Goal: Task Accomplishment & Management: Manage account settings

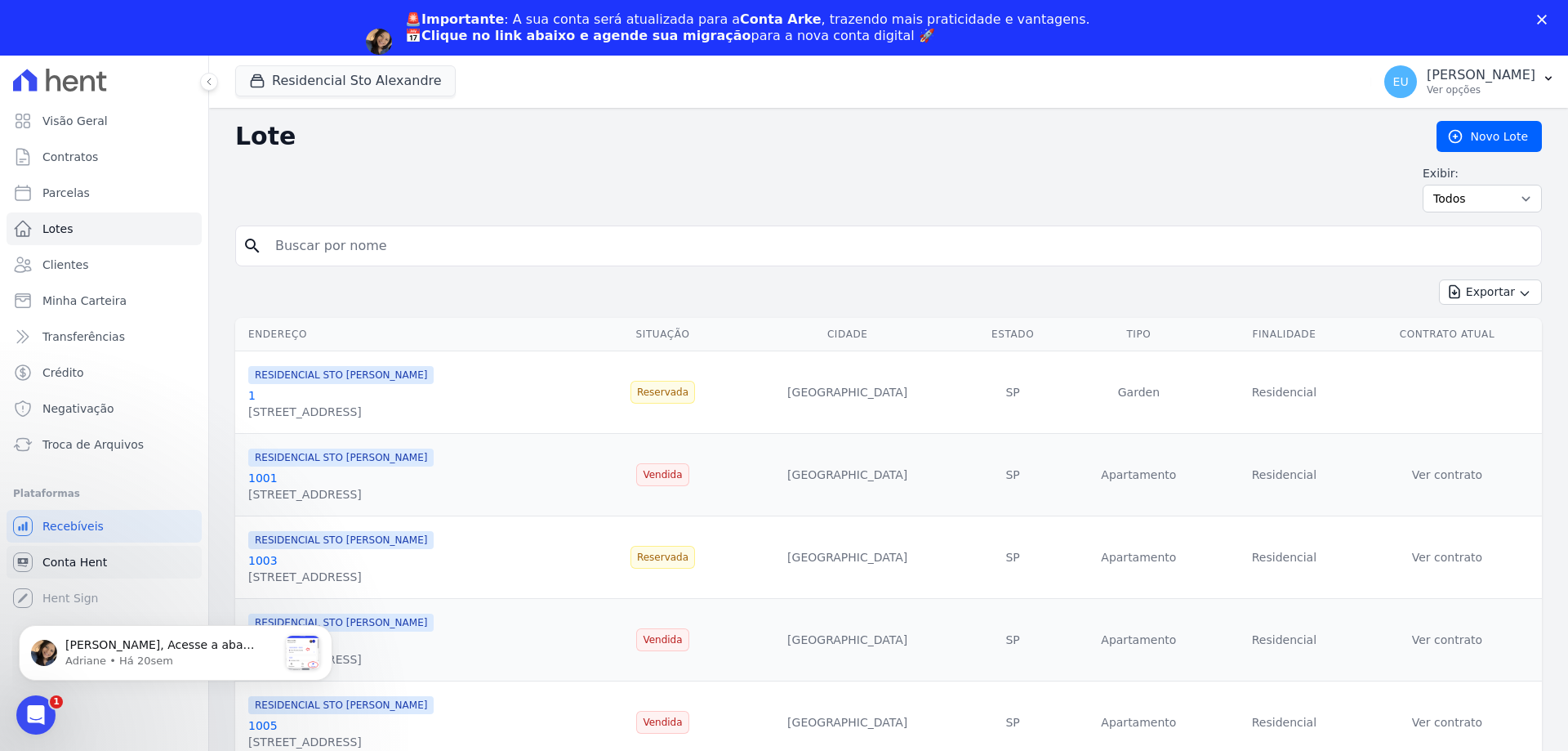
click at [82, 561] on span "Conta Hent" at bounding box center [74, 562] width 64 height 17
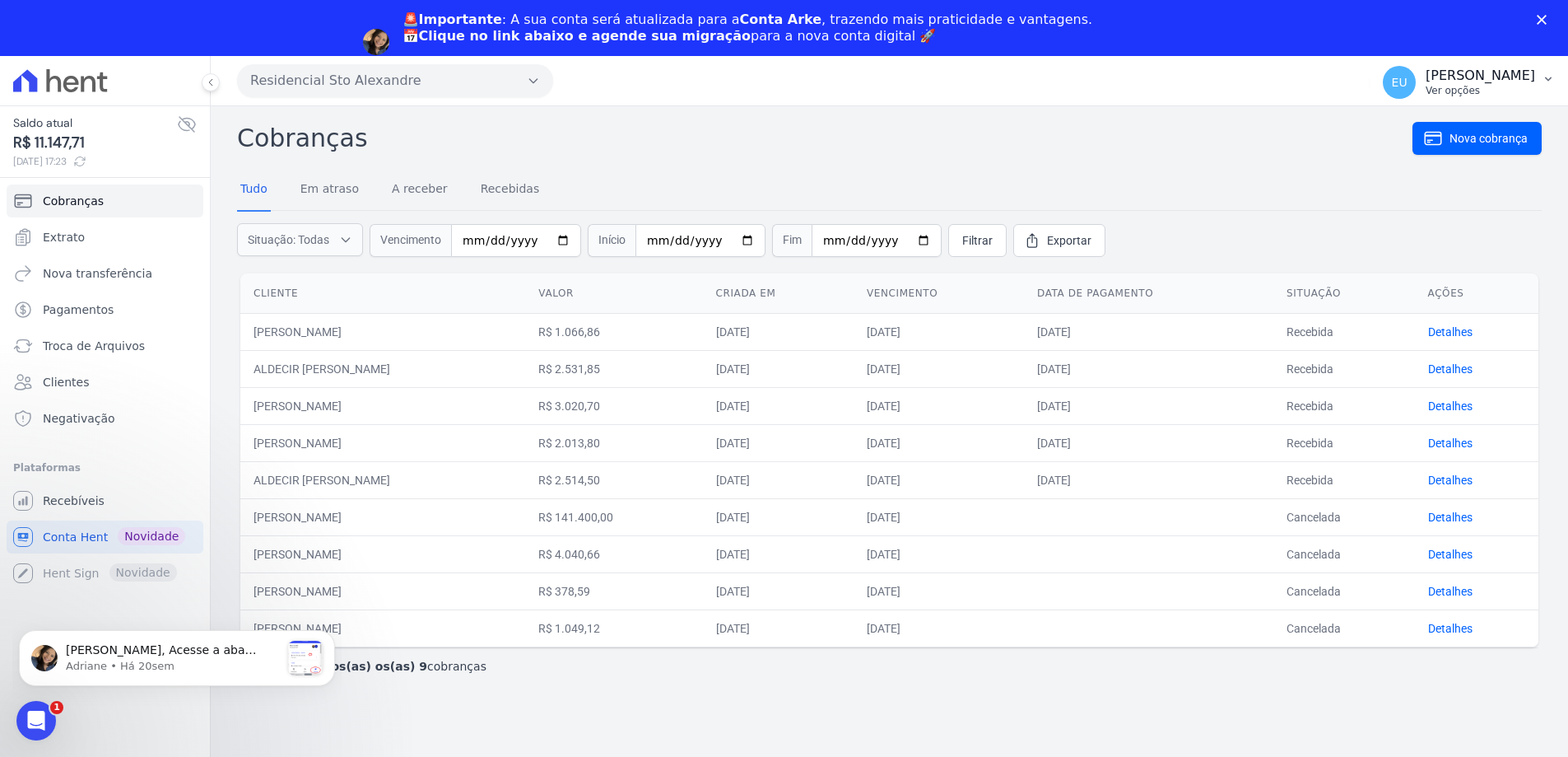
click at [1543, 75] on icon "button" at bounding box center [1548, 79] width 13 height 13
click at [1392, 127] on link "Logout" at bounding box center [1462, 126] width 211 height 29
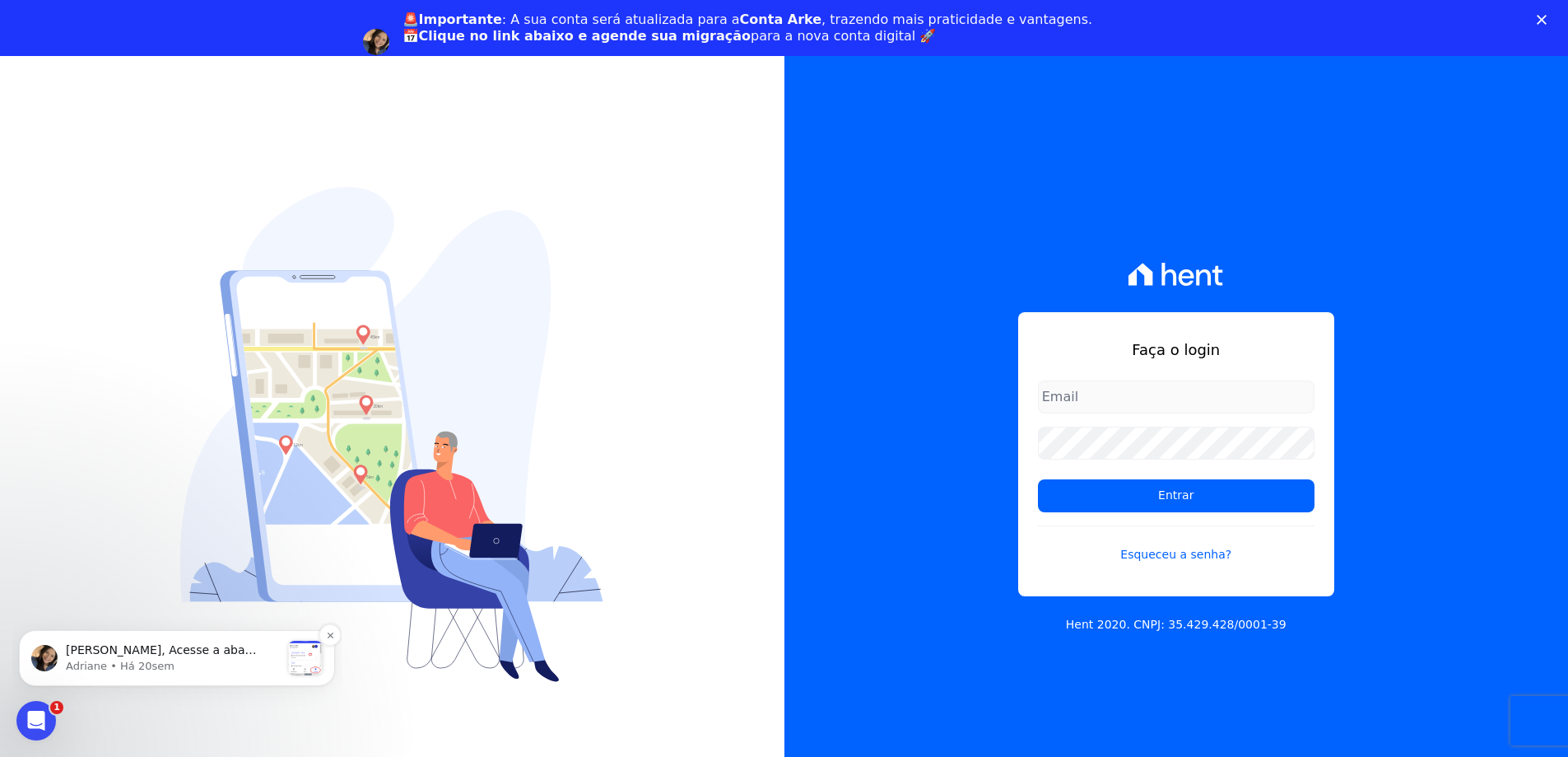
click at [131, 655] on p "Olá Rafael, Acesse a aba Noticias e fique por dentro das novidades Hent. Acabam…" at bounding box center [172, 651] width 214 height 17
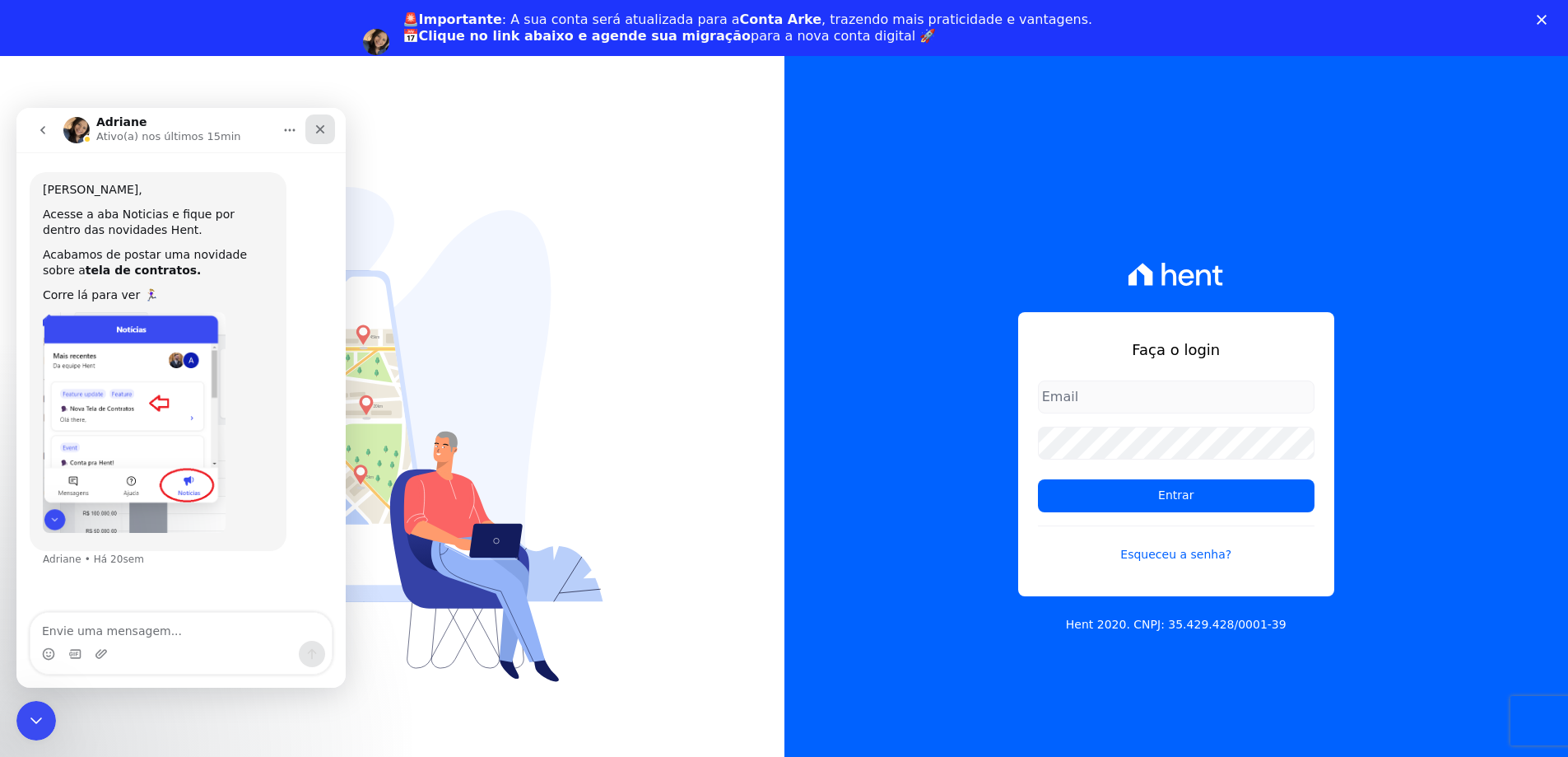
click at [324, 131] on icon "Fechar" at bounding box center [320, 129] width 13 height 13
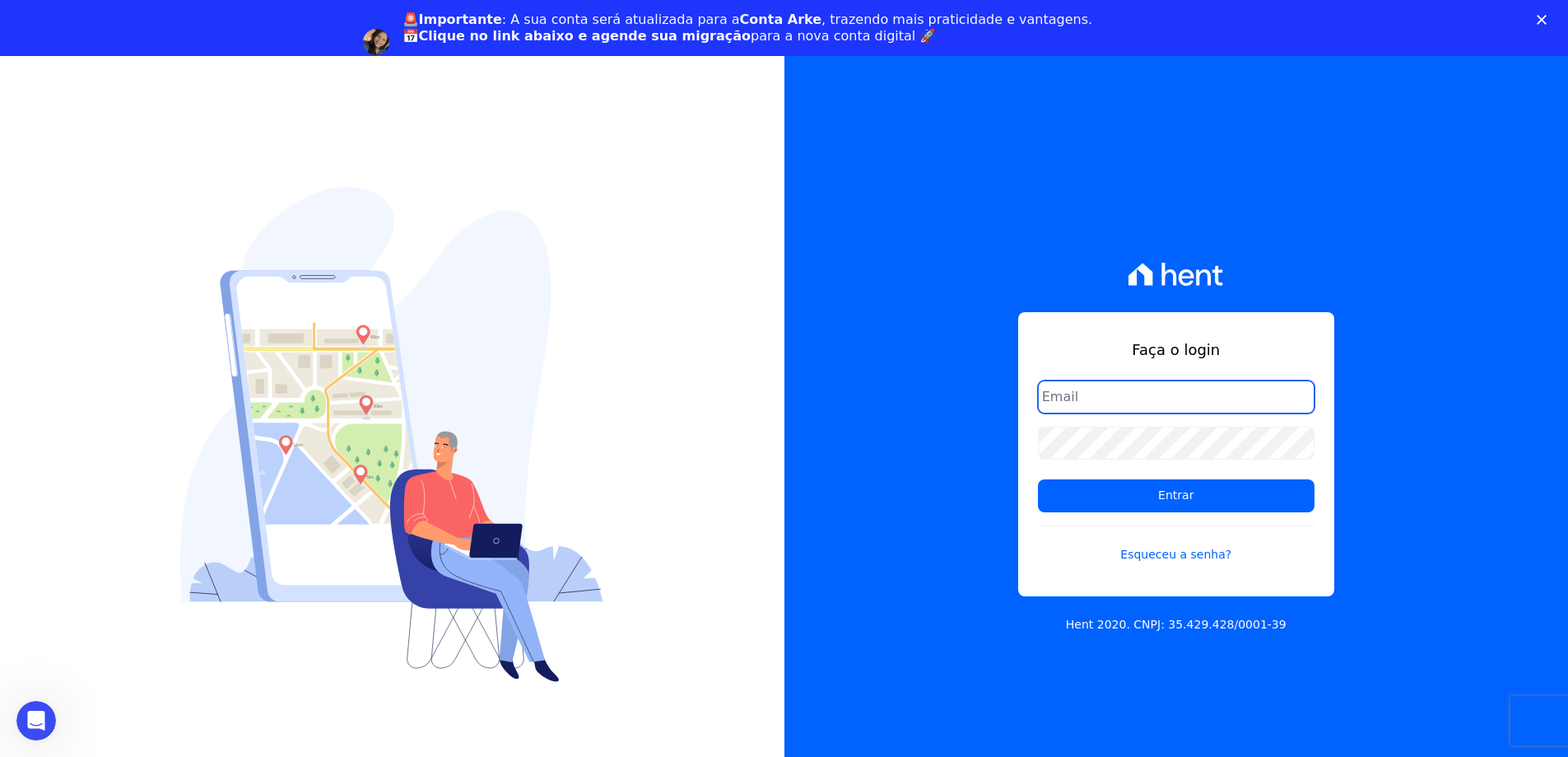
click at [1055, 393] on input "email" at bounding box center [1176, 397] width 277 height 33
type input "financeiro@vlbarros.com.br"
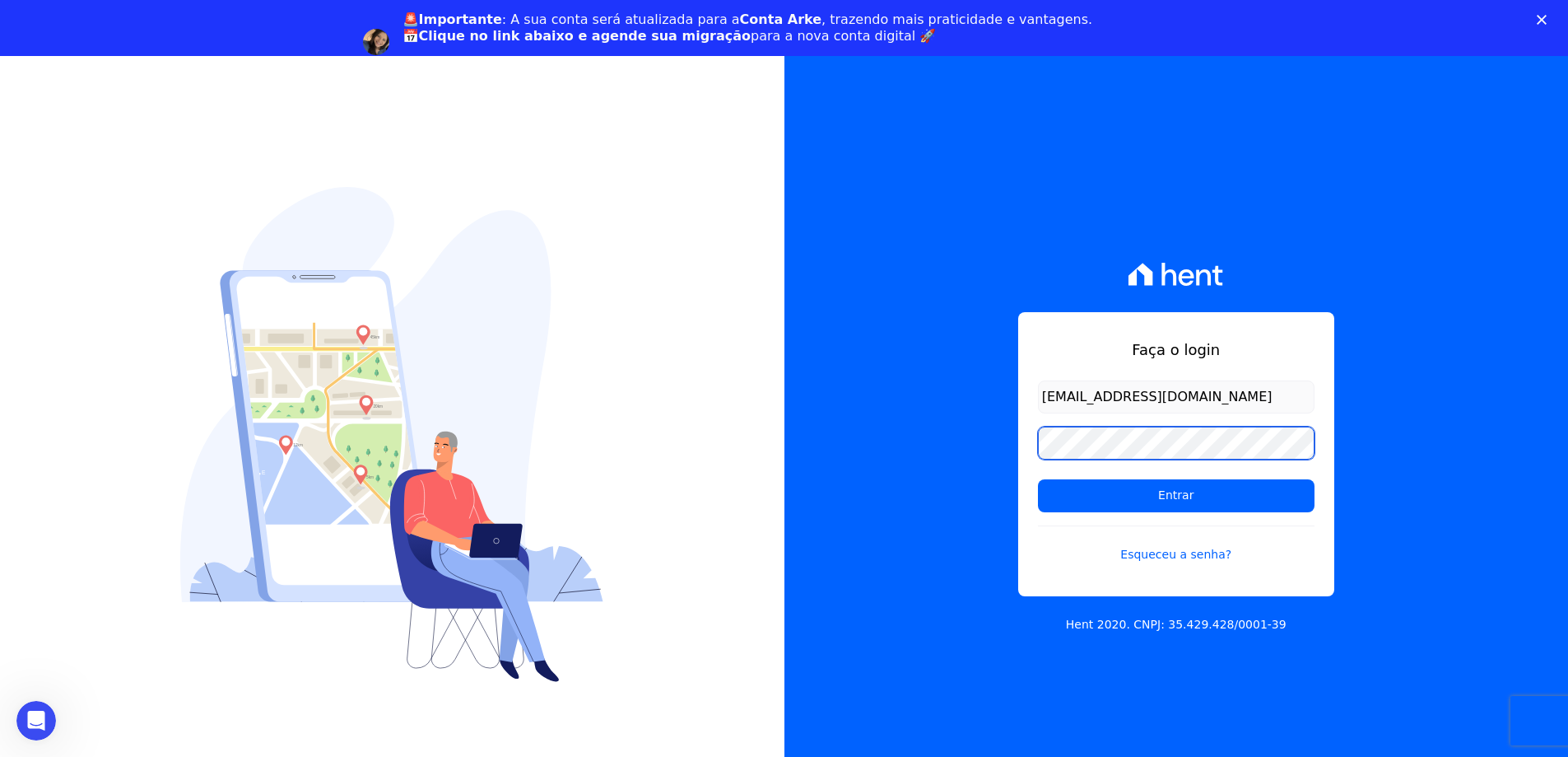
click at [1038, 479] on input "Entrar" at bounding box center [1176, 495] width 277 height 33
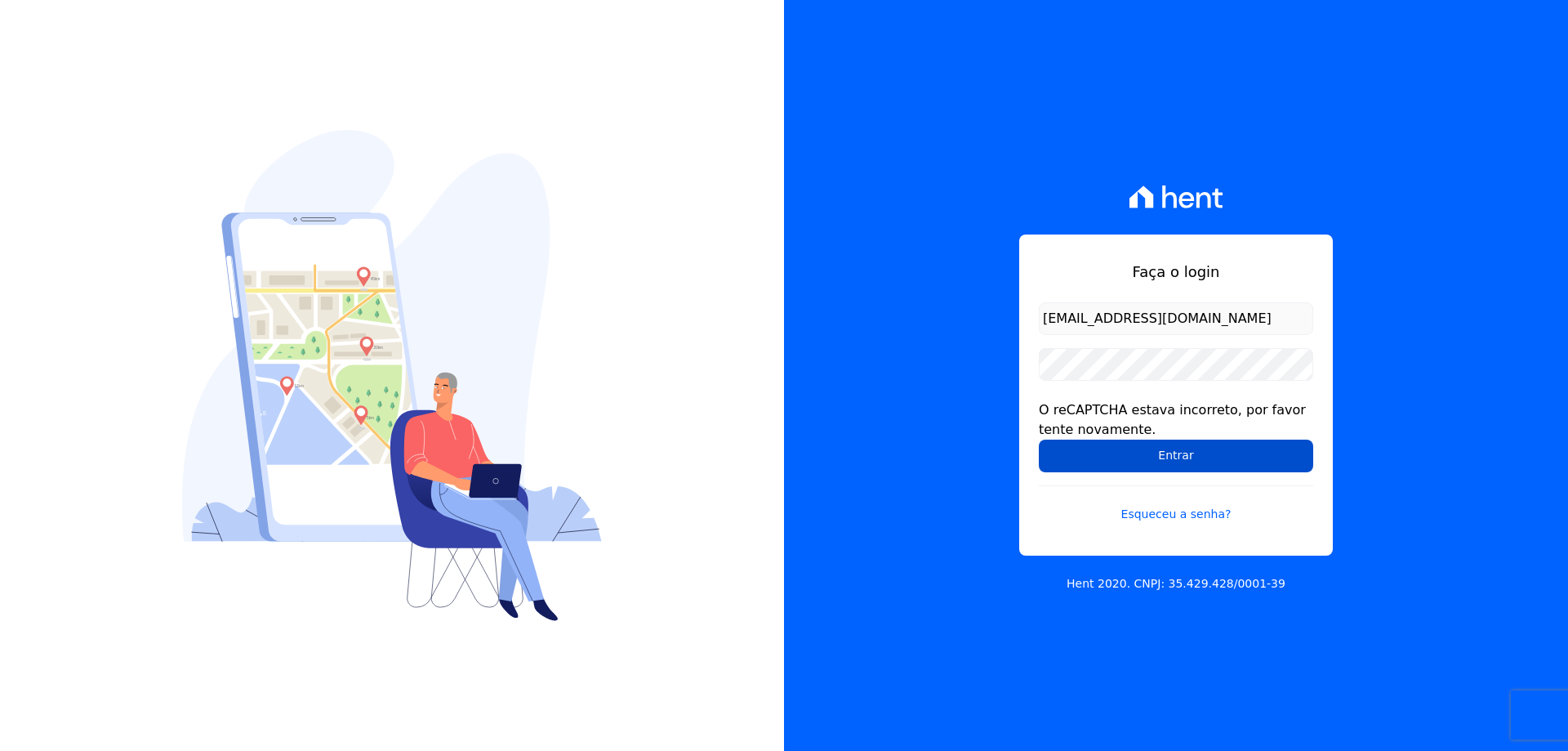
click at [1161, 459] on input "Entrar" at bounding box center [1176, 455] width 275 height 33
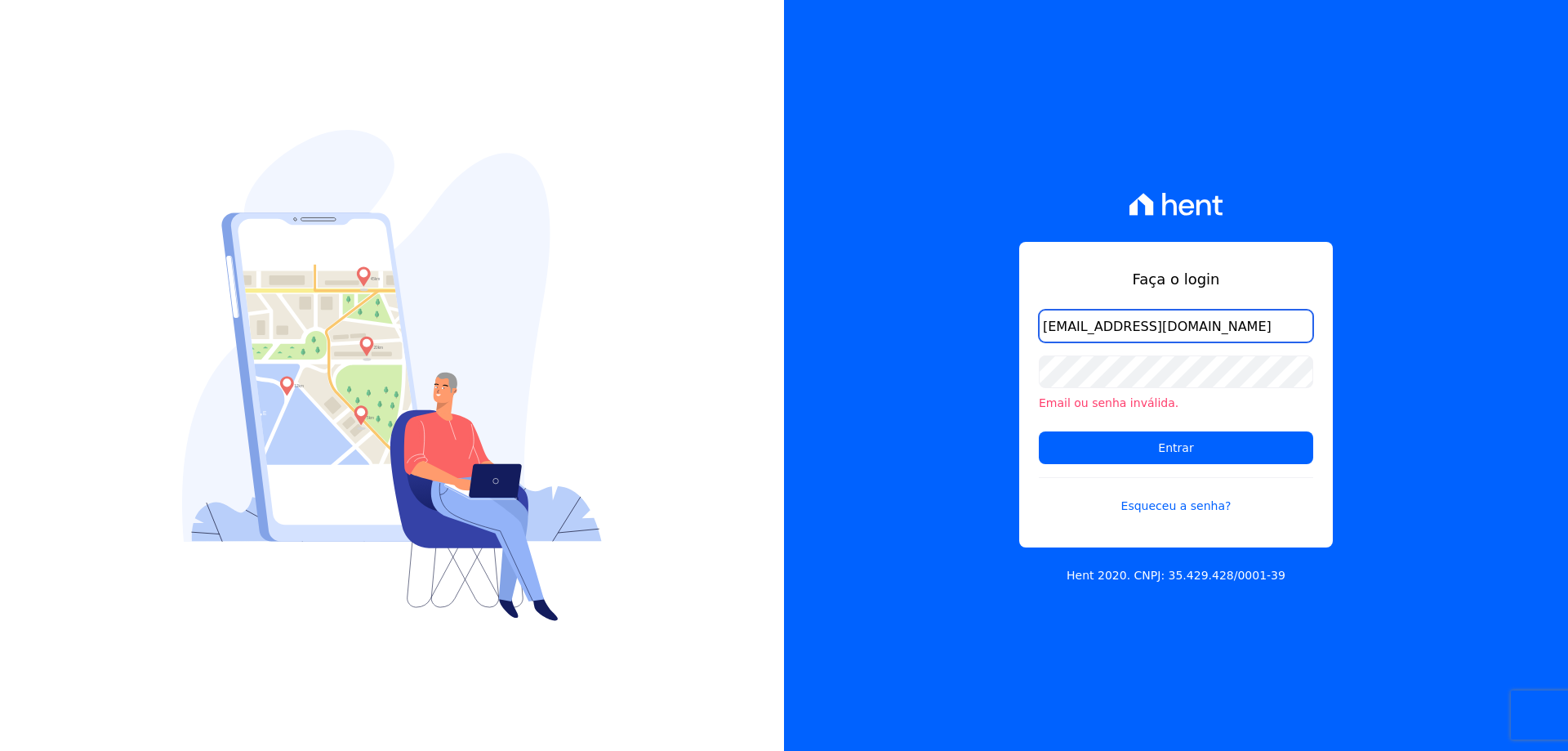
click at [1234, 328] on input "financeiro@vlbarros.com.br" at bounding box center [1176, 326] width 275 height 33
type input "financeiro@vlbarros.com.br"
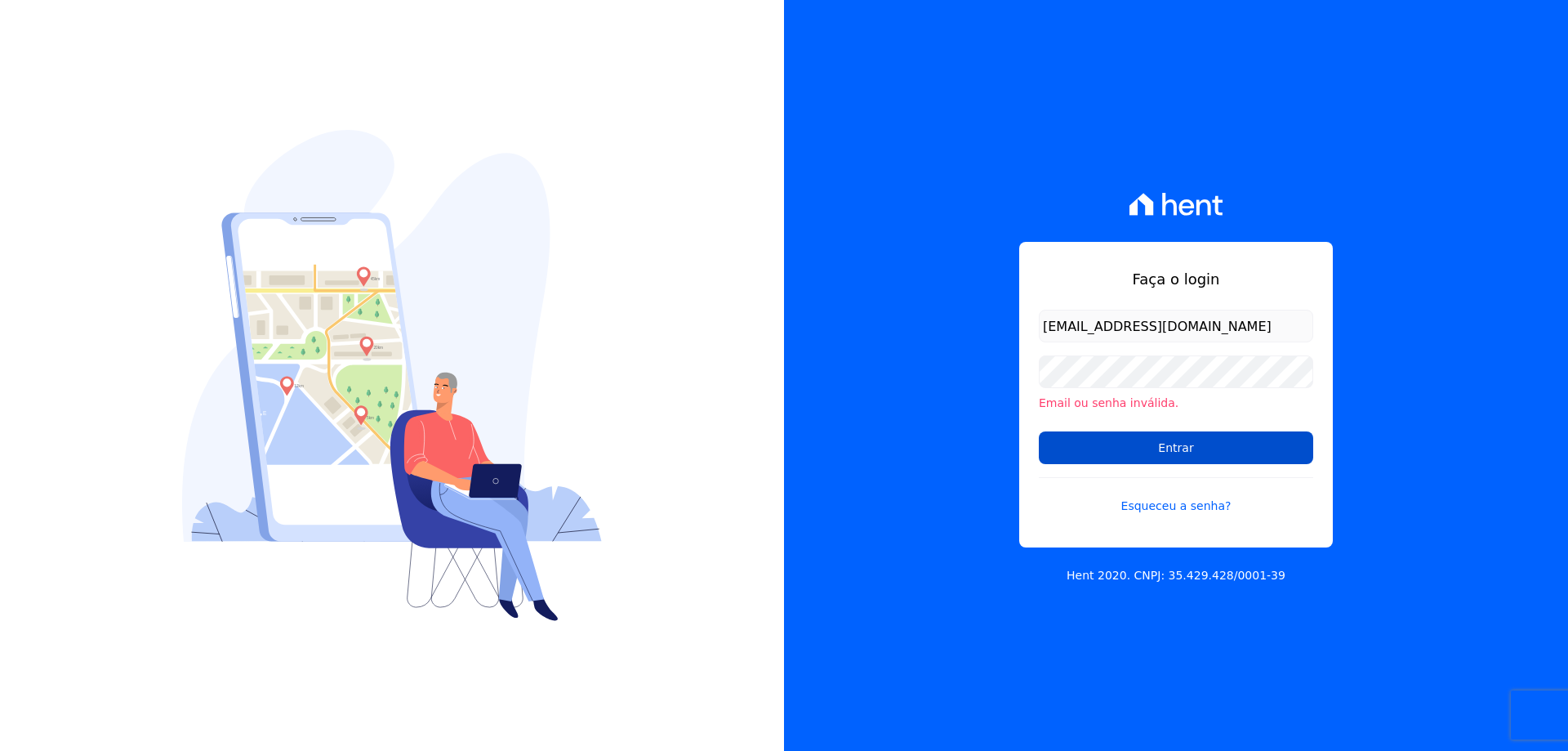
click at [1171, 443] on input "Entrar" at bounding box center [1176, 447] width 275 height 33
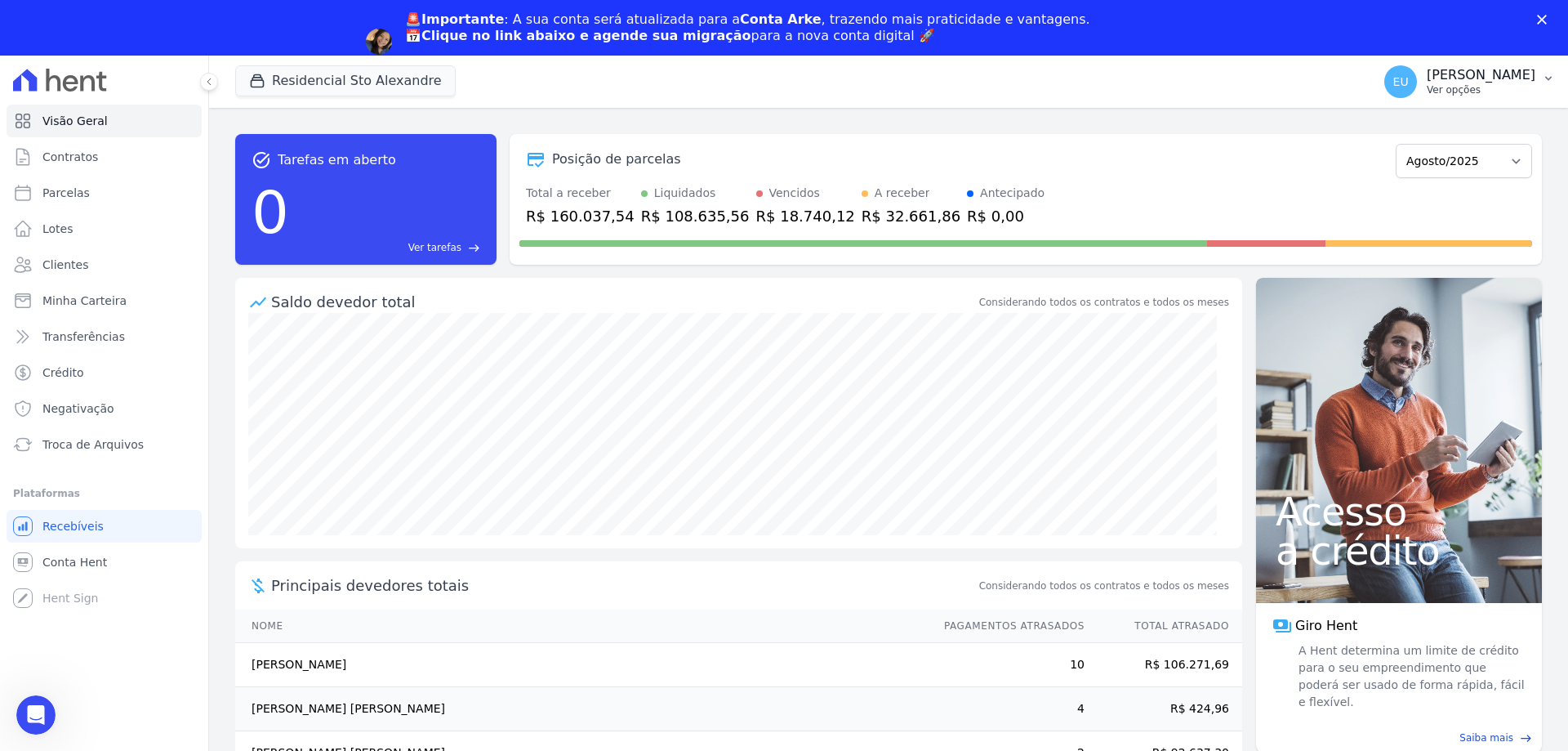
click at [1543, 76] on icon "button" at bounding box center [1548, 78] width 13 height 13
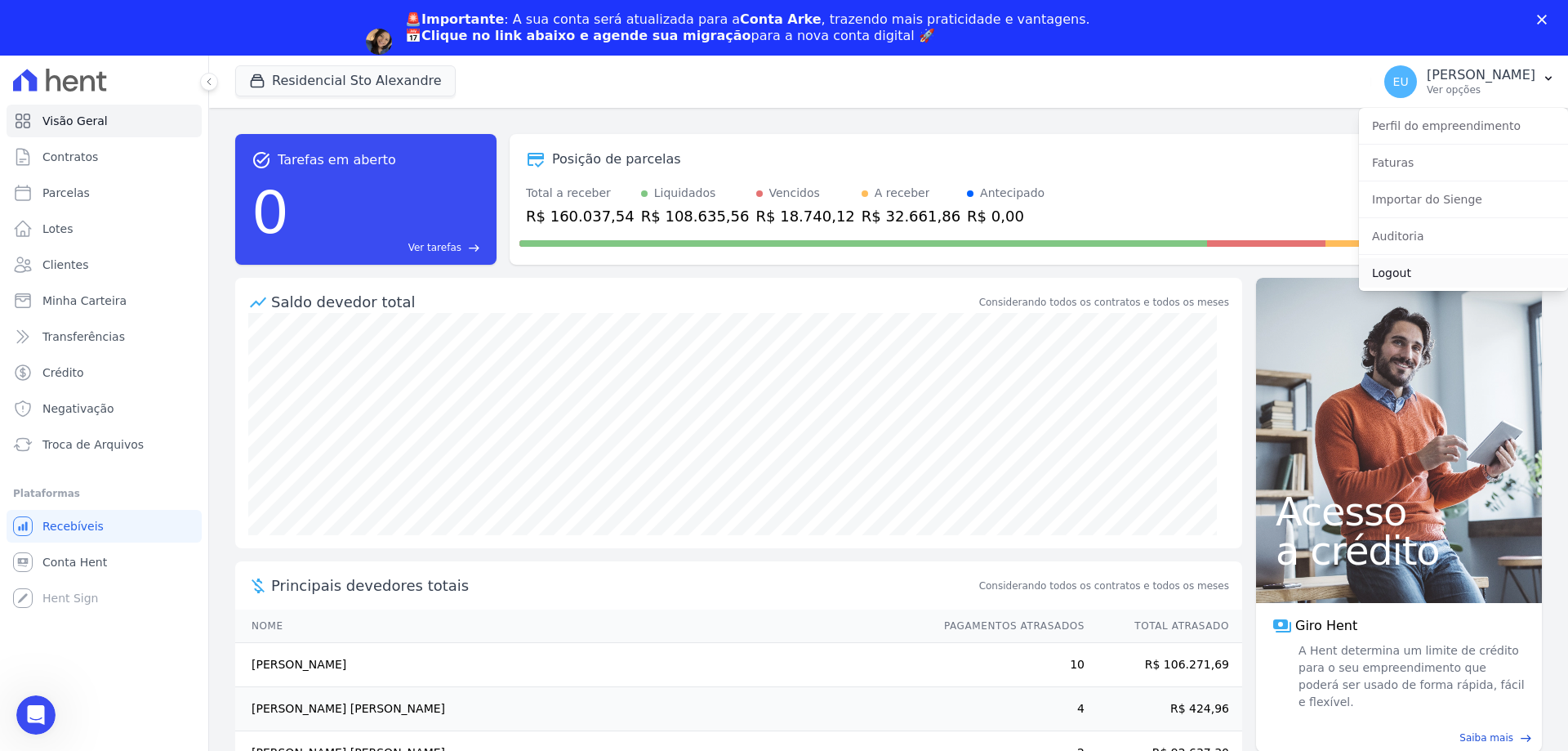
click at [1407, 276] on link "Logout" at bounding box center [1463, 272] width 209 height 29
